Goal: Task Accomplishment & Management: Complete application form

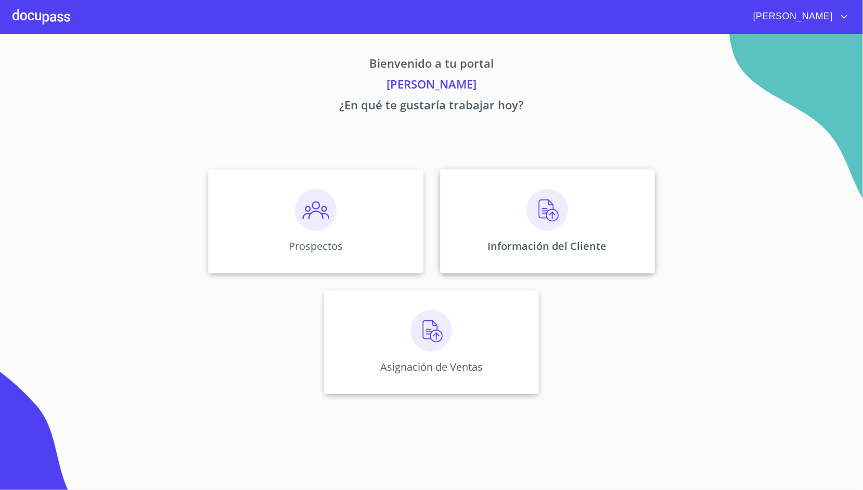
click at [499, 195] on div "Información del Cliente" at bounding box center [547, 221] width 215 height 104
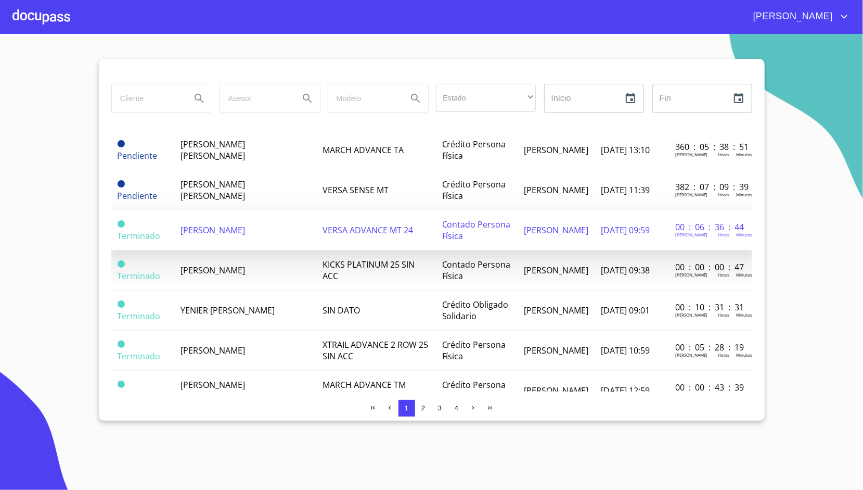
scroll to position [504, 0]
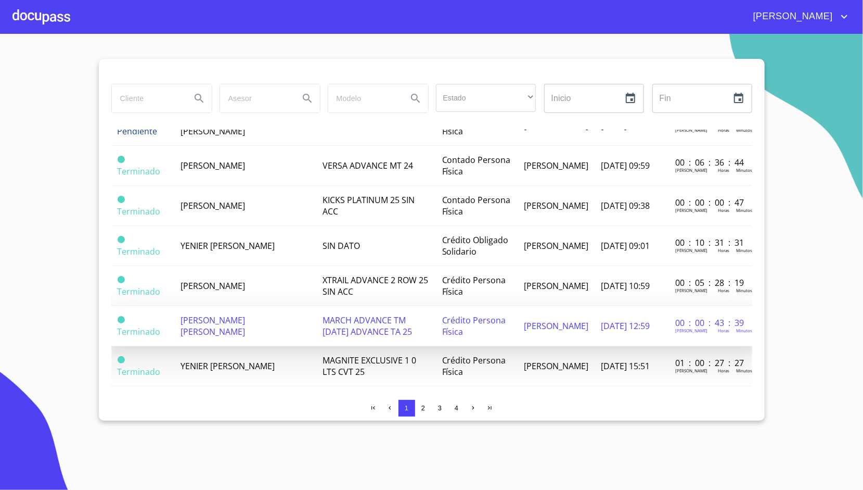
click at [245, 316] on span "[PERSON_NAME] [PERSON_NAME]" at bounding box center [213, 325] width 65 height 23
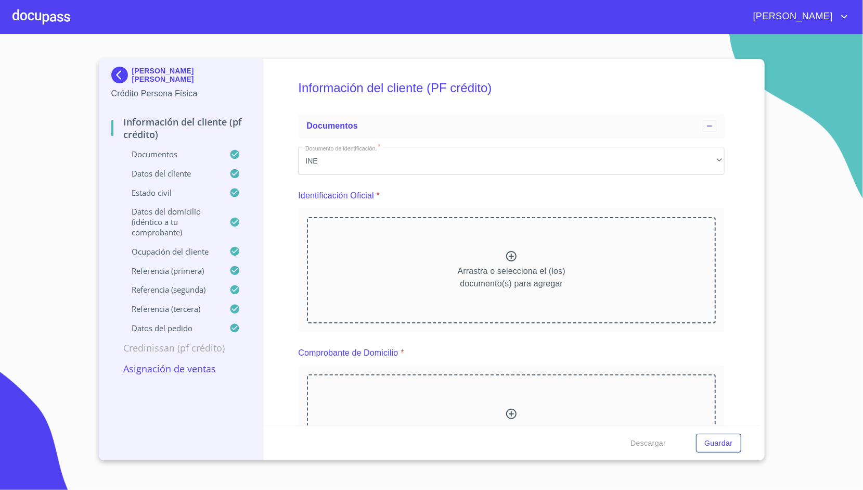
click at [184, 372] on p "Asignación de Ventas" at bounding box center [181, 368] width 140 height 12
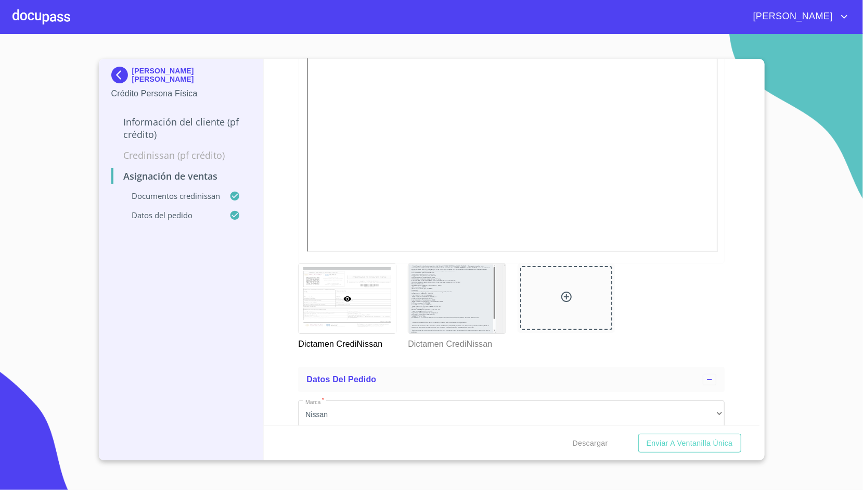
scroll to position [396, 0]
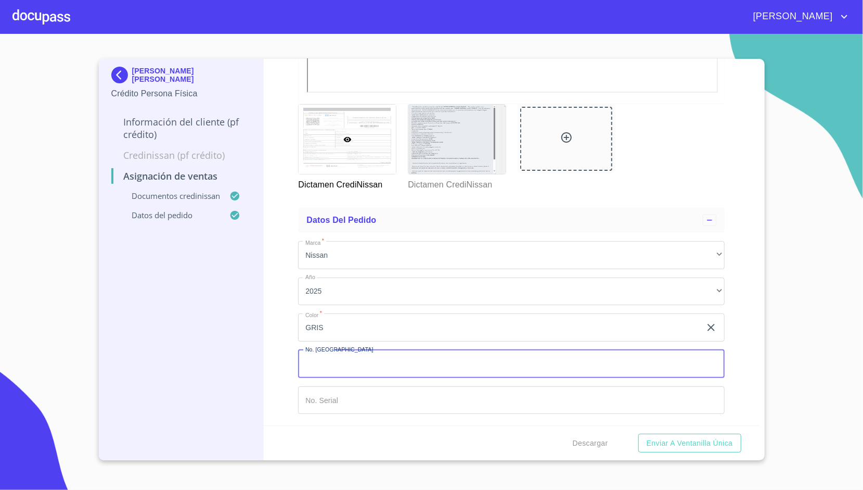
click at [585, 369] on input "Marca   *" at bounding box center [511, 364] width 427 height 28
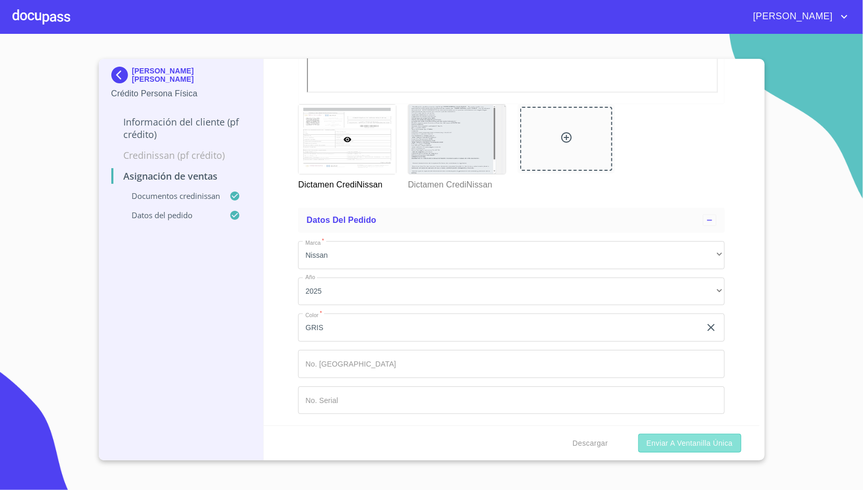
click at [693, 446] on span "Enviar a Ventanilla única" at bounding box center [690, 443] width 86 height 13
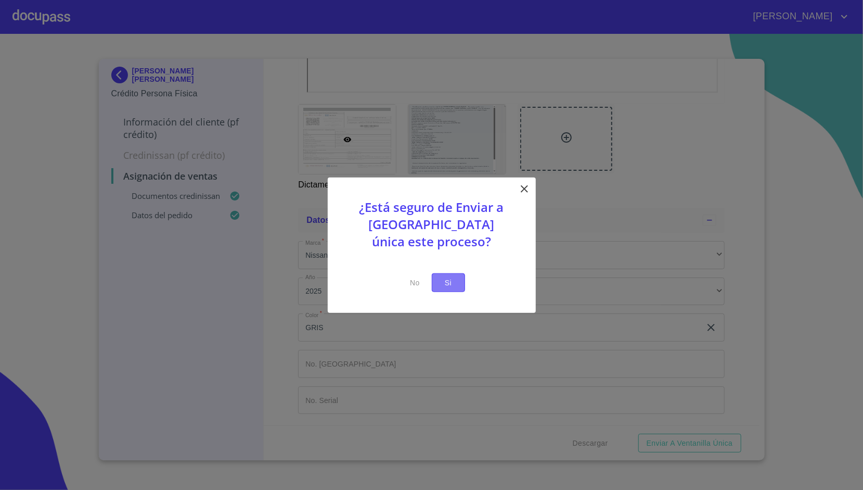
click at [443, 281] on span "Si" at bounding box center [448, 282] width 17 height 13
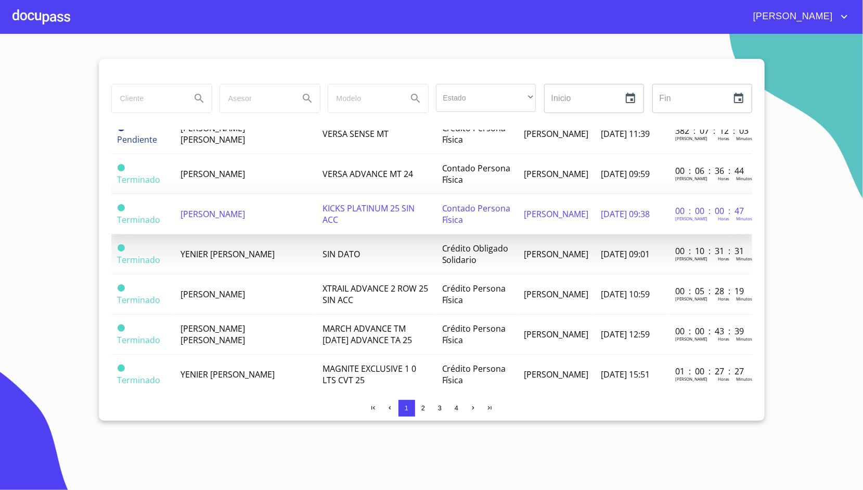
scroll to position [501, 0]
